Goal: Task Accomplishment & Management: Manage account settings

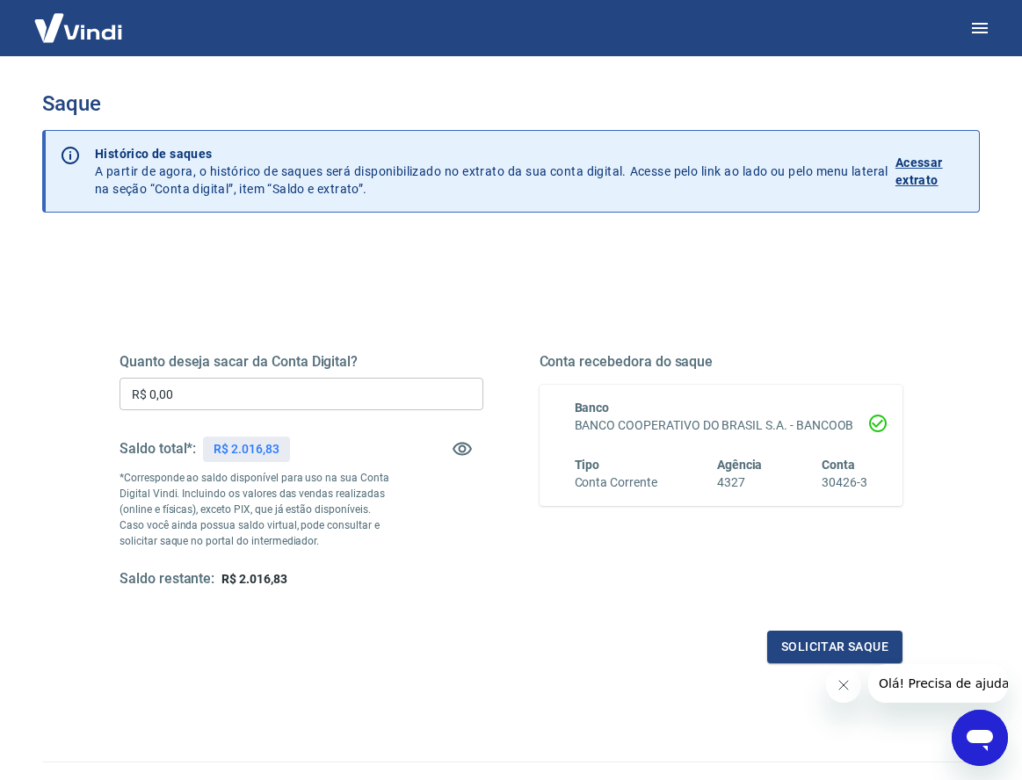
click at [233, 393] on input "R$ 0,00" at bounding box center [301, 394] width 364 height 33
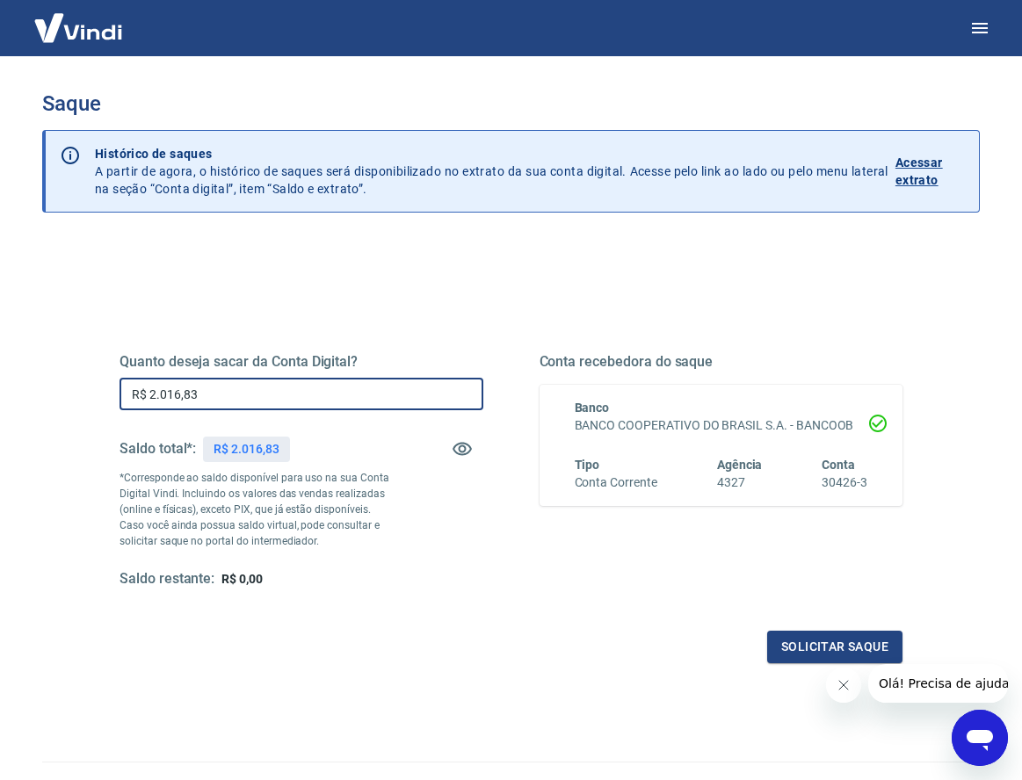
type input "R$ 2.016,83"
drag, startPoint x: 163, startPoint y: 392, endPoint x: 212, endPoint y: 392, distance: 49.2
click at [212, 392] on input "R$ 2.016,83" at bounding box center [301, 394] width 364 height 33
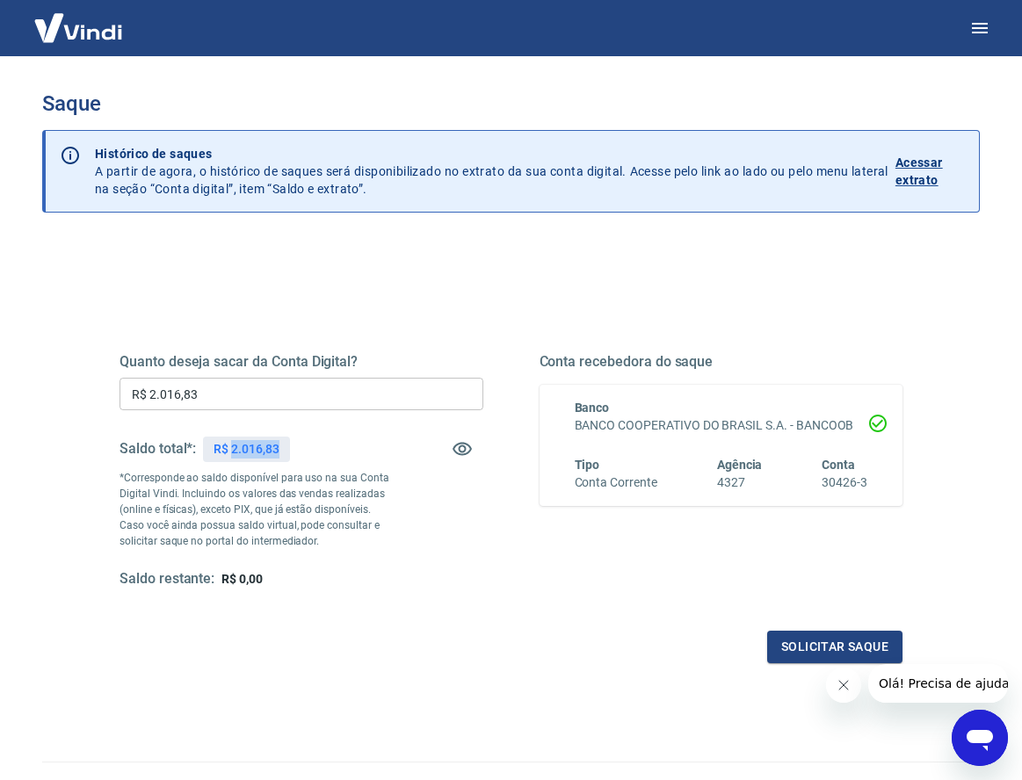
drag, startPoint x: 230, startPoint y: 450, endPoint x: 292, endPoint y: 450, distance: 61.5
click at [292, 450] on div "Saldo total*: R$ 2.016,83" at bounding box center [301, 449] width 364 height 42
copy p "2.016,83"
click at [837, 636] on button "Solicitar saque" at bounding box center [834, 647] width 135 height 33
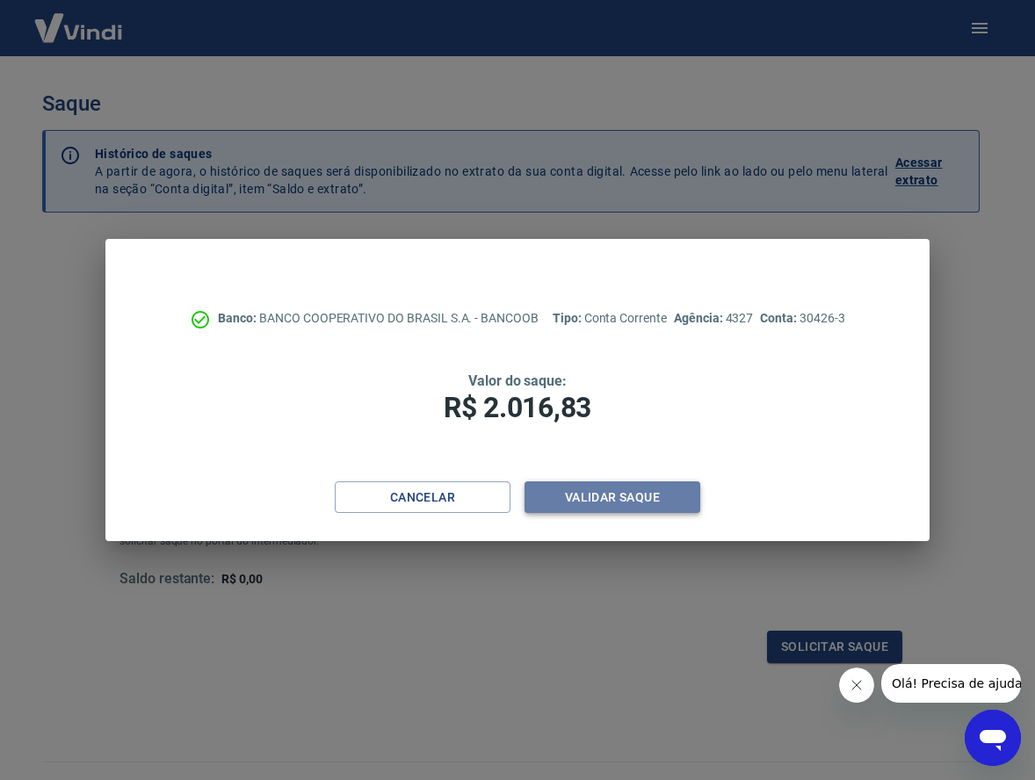
click at [627, 501] on button "Validar saque" at bounding box center [612, 497] width 176 height 33
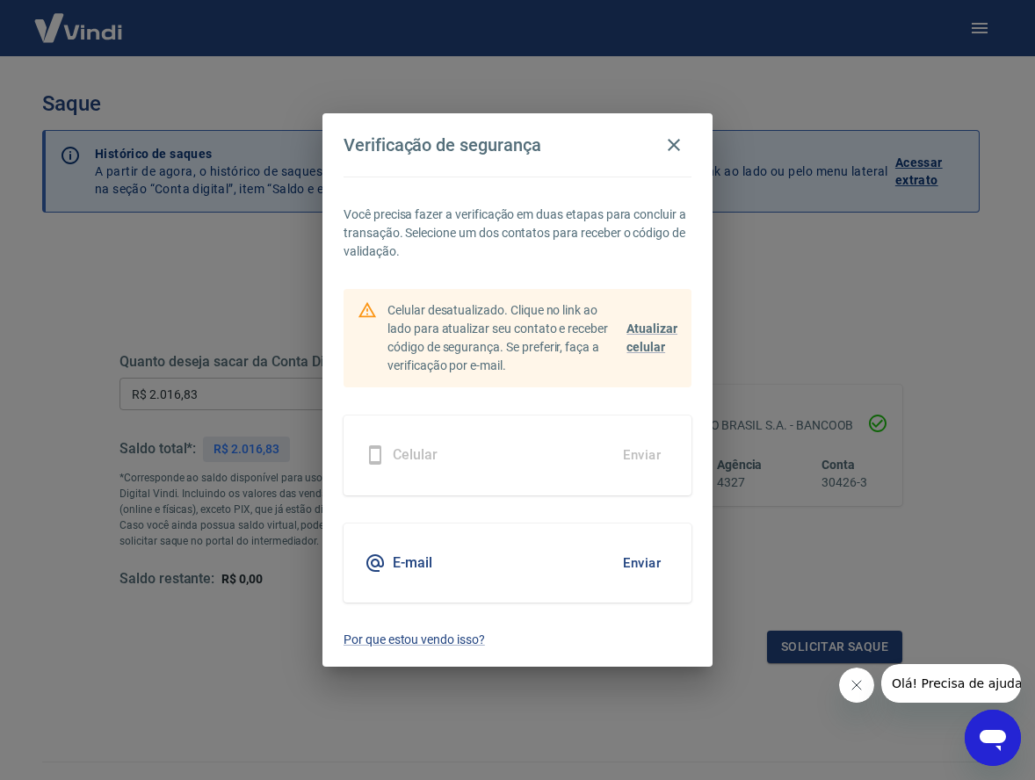
click at [508, 572] on div "E-mail Enviar" at bounding box center [517, 563] width 348 height 79
click at [653, 557] on button "Enviar" at bounding box center [641, 563] width 57 height 37
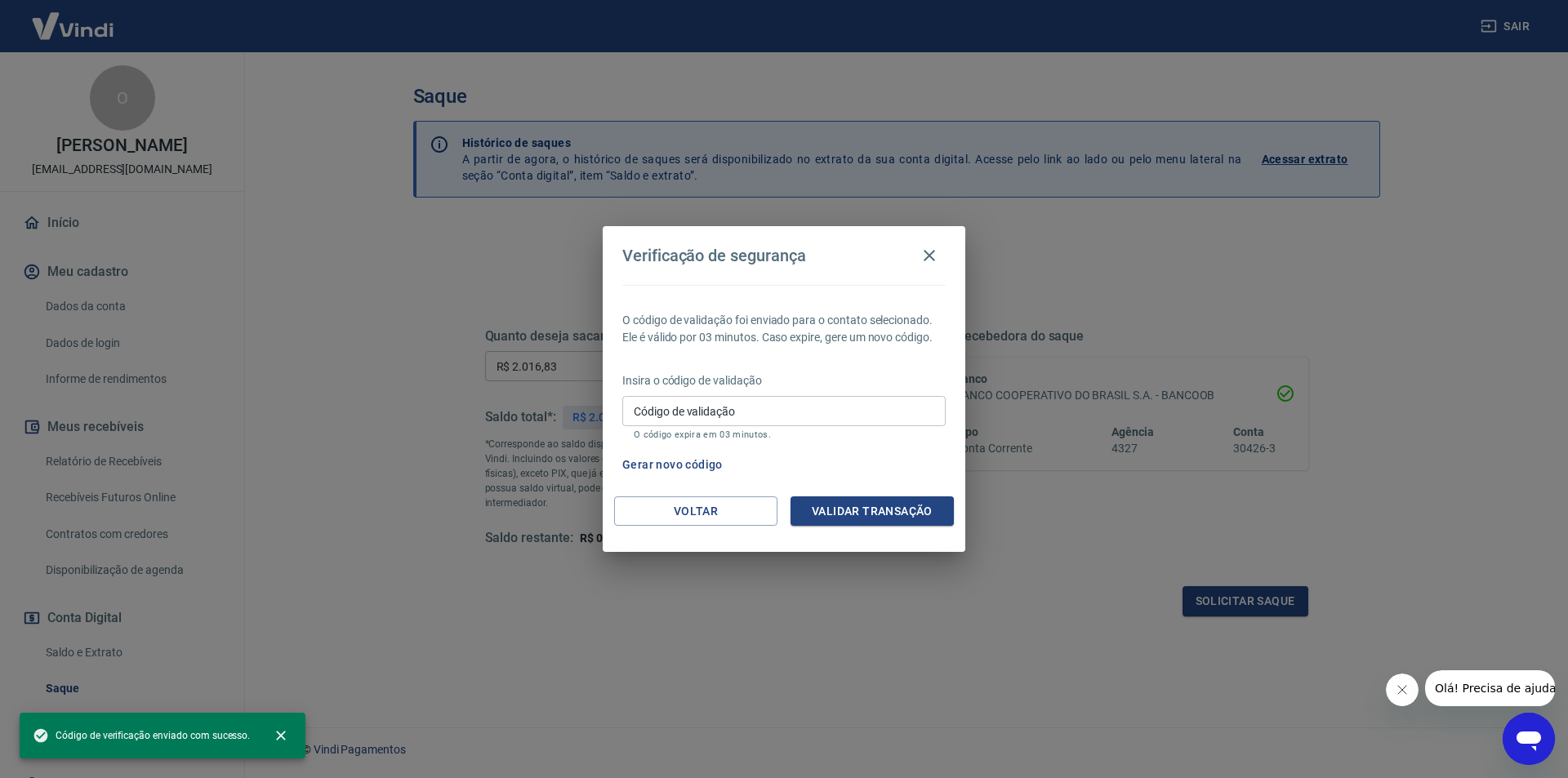
click at [679, 415] on input "Código de validação" at bounding box center [784, 411] width 323 height 31
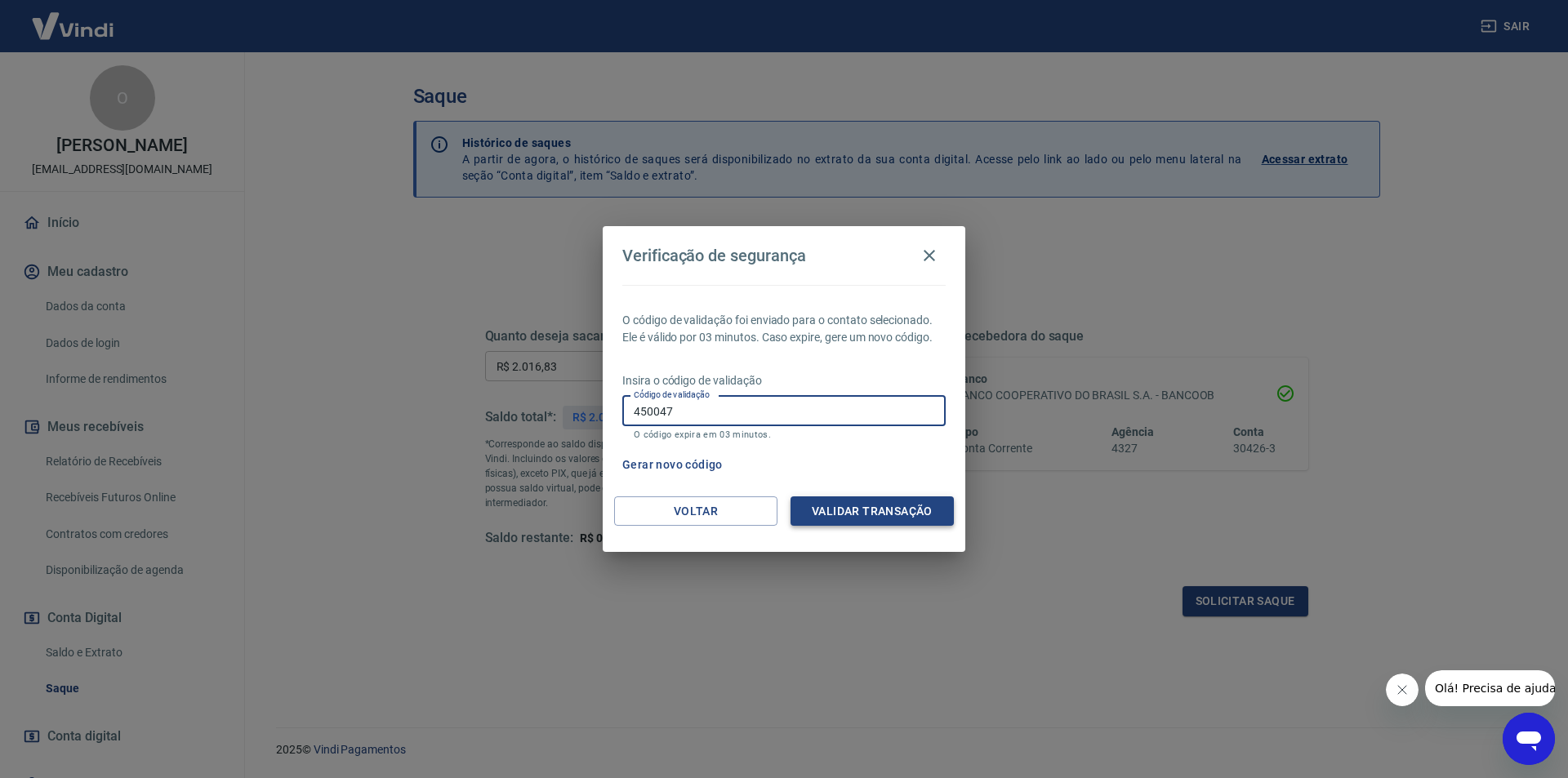
type input "450047"
drag, startPoint x: 868, startPoint y: 508, endPoint x: 928, endPoint y: 466, distance: 73.2
click at [869, 508] on button "Validar transação" at bounding box center [872, 511] width 164 height 31
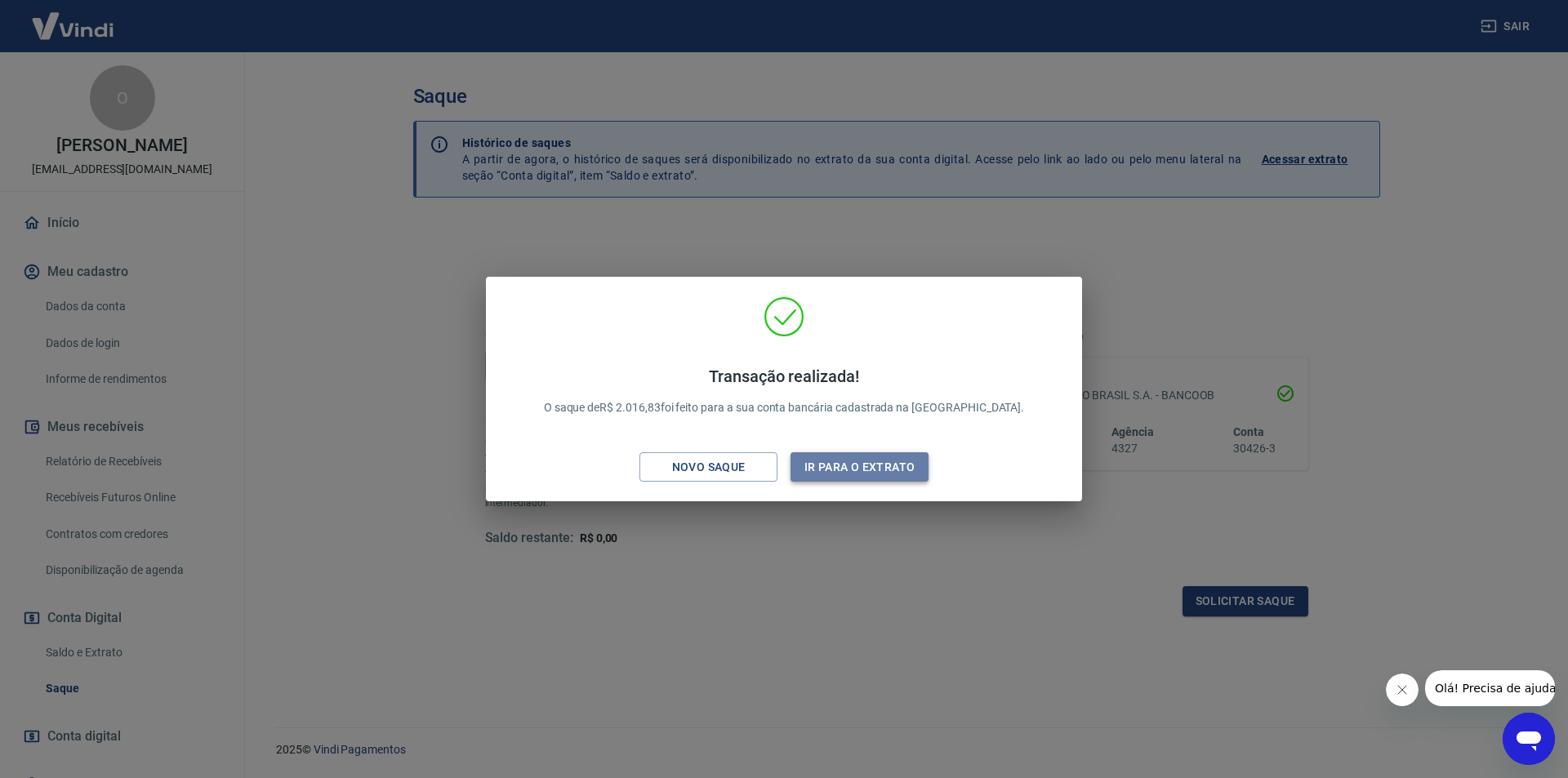
click at [855, 472] on button "Ir para o extrato" at bounding box center [859, 468] width 138 height 31
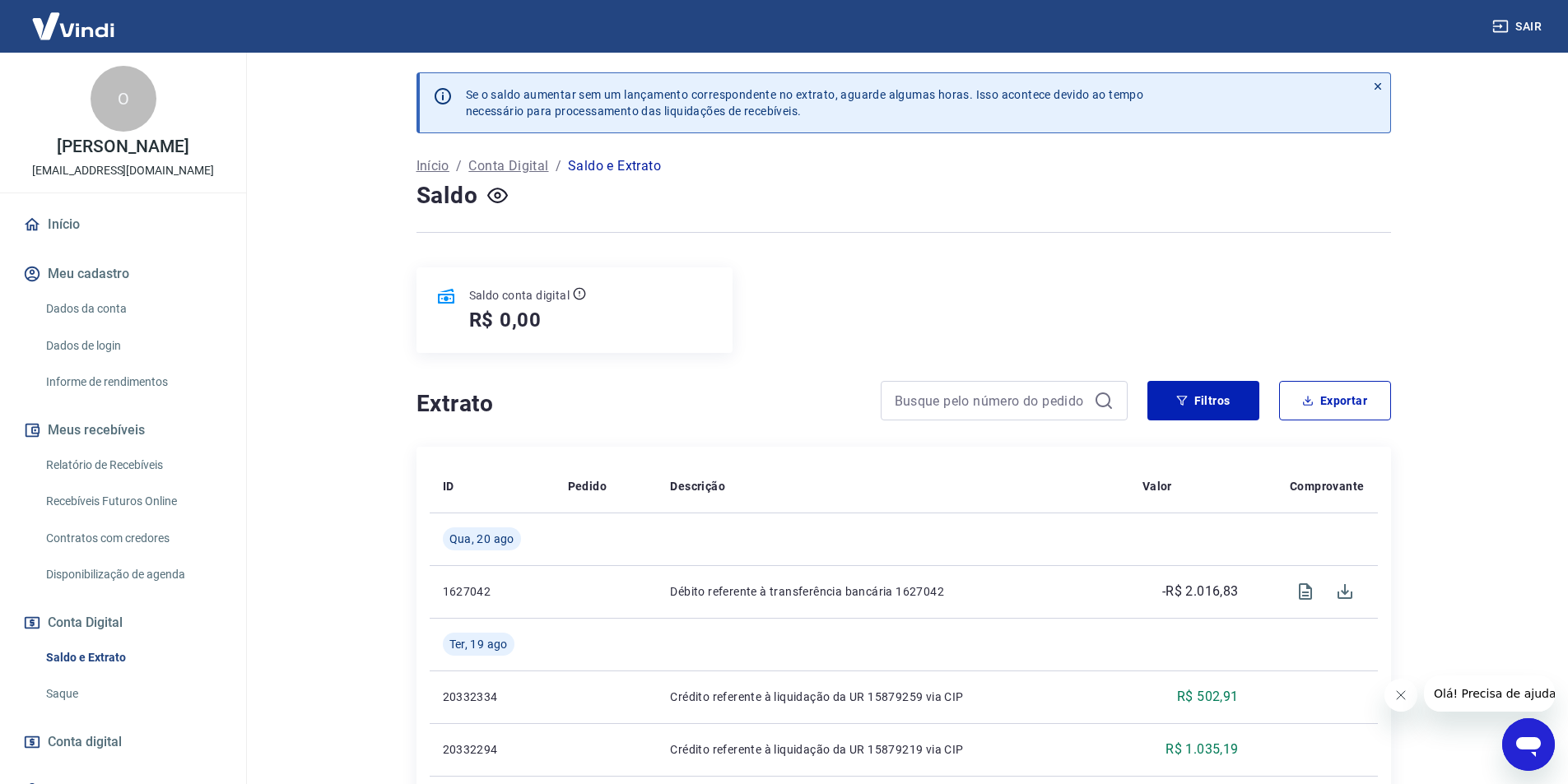
click at [846, 180] on div "Saldo" at bounding box center [903, 196] width 975 height 33
